Goal: Information Seeking & Learning: Learn about a topic

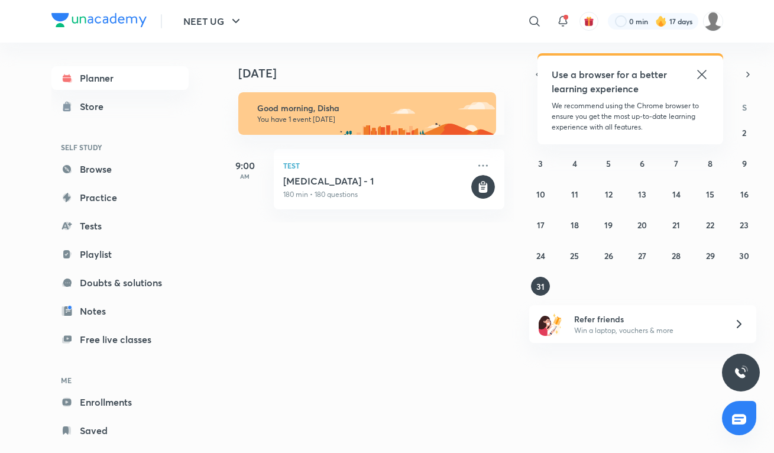
click at [702, 75] on icon at bounding box center [701, 74] width 9 height 9
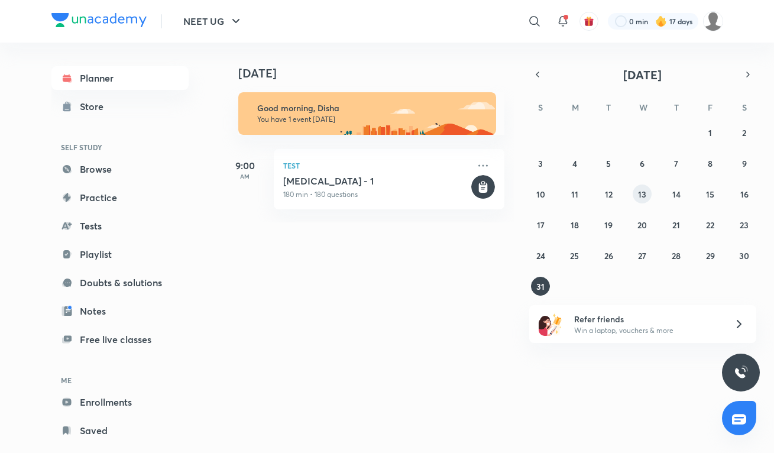
click at [639, 195] on abbr "13" at bounding box center [642, 194] width 8 height 11
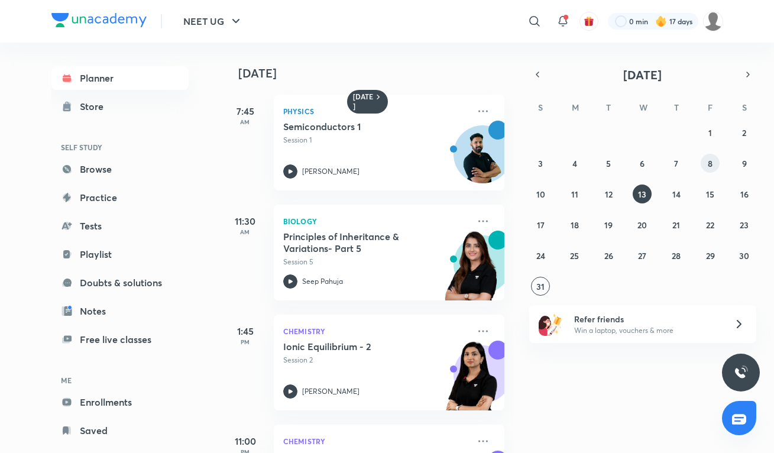
click at [707, 166] on button "8" at bounding box center [710, 163] width 19 height 19
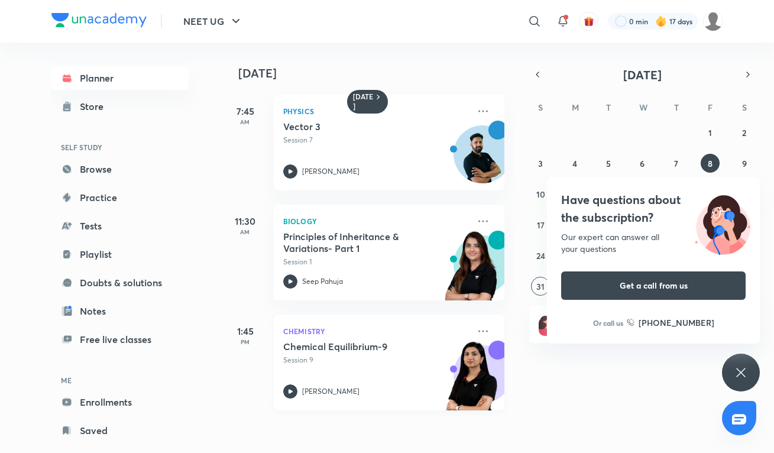
click at [349, 367] on div "Chemical Equilibrium-9 Session 9 [PERSON_NAME]" at bounding box center [376, 370] width 186 height 58
